Goal: Transaction & Acquisition: Purchase product/service

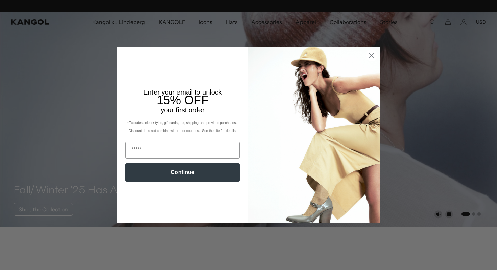
scroll to position [0, 139]
click at [372, 58] on circle "Close dialog" at bounding box center [371, 55] width 11 height 11
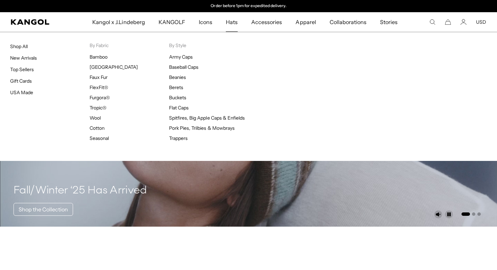
click at [231, 22] on span "Hats" at bounding box center [232, 22] width 12 height 20
